Goal: Information Seeking & Learning: Learn about a topic

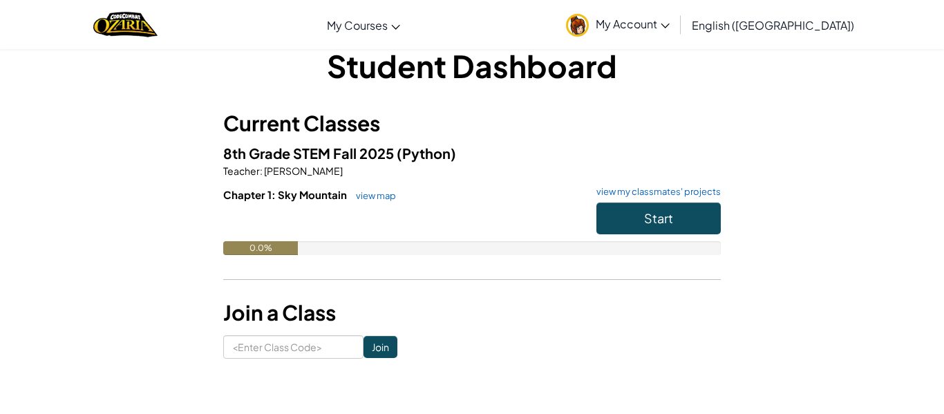
scroll to position [23, 0]
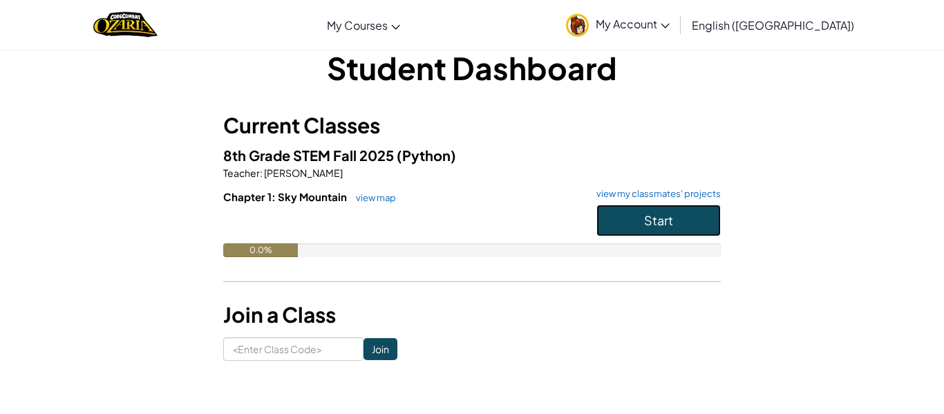
click at [599, 212] on button "Start" at bounding box center [659, 221] width 124 height 32
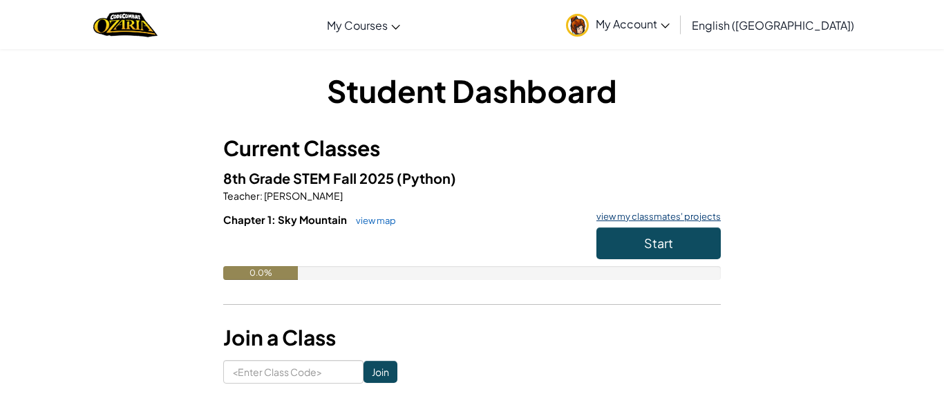
click at [616, 214] on link "view my classmates' projects" at bounding box center [655, 216] width 131 height 9
